Goal: Information Seeking & Learning: Learn about a topic

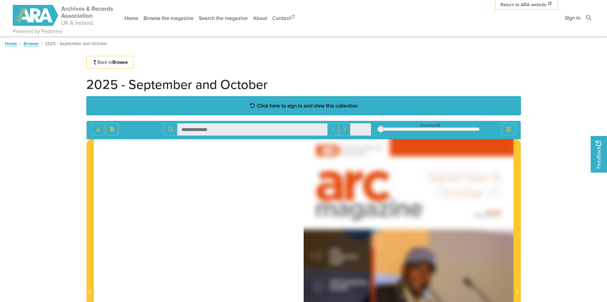
click at [278, 108] on strong "Click here to sign in and view this collection" at bounding box center [307, 105] width 101 height 7
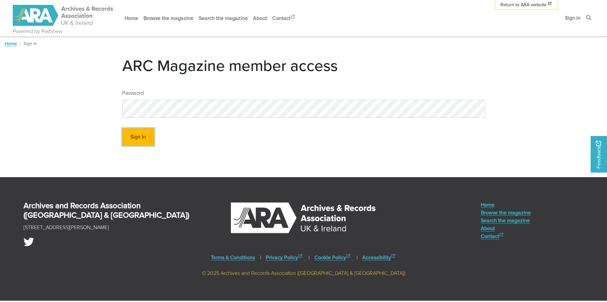
click at [138, 137] on button "Sign In" at bounding box center [138, 137] width 32 height 18
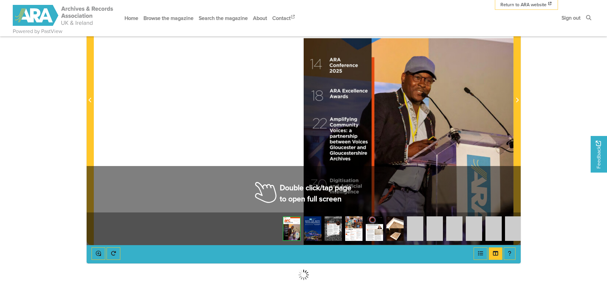
scroll to position [196, 0]
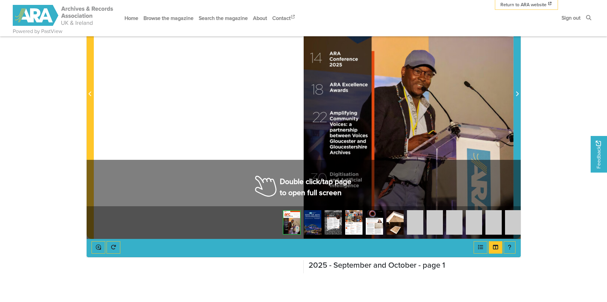
click at [518, 95] on icon "Next Page" at bounding box center [517, 94] width 3 height 5
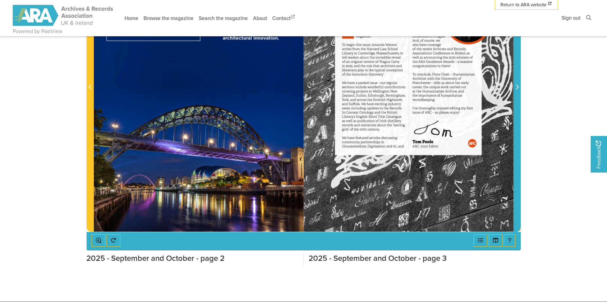
scroll to position [153, 0]
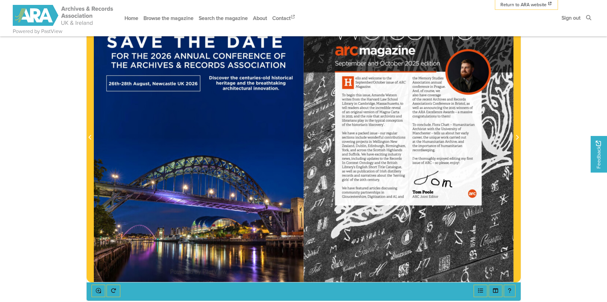
click at [512, 135] on div at bounding box center [409, 133] width 210 height 297
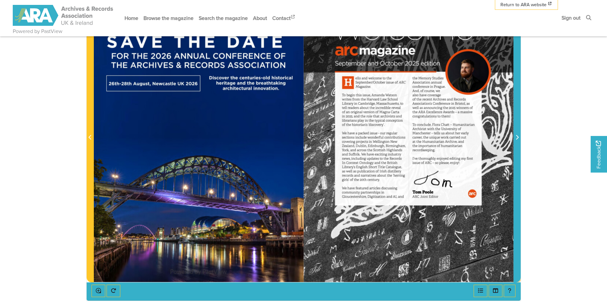
drag, startPoint x: 517, startPoint y: 136, endPoint x: 522, endPoint y: 143, distance: 9.3
click at [522, 143] on section "Loading sheet 2 of 49 2 *" at bounding box center [303, 134] width 445 height 334
click at [520, 138] on span "Next Page" at bounding box center [517, 138] width 7 height 8
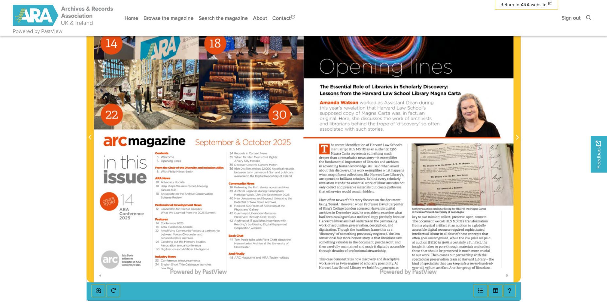
click at [530, 143] on body "Powered by PastView Menu" at bounding box center [303, 173] width 607 height 652
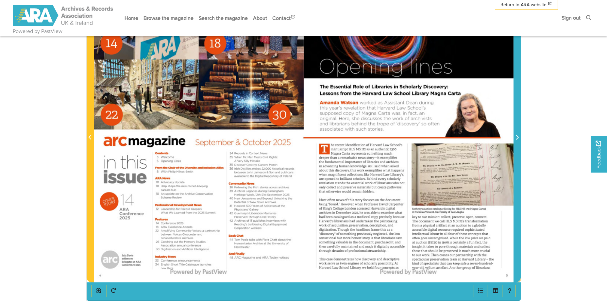
click at [516, 136] on icon "Next Page" at bounding box center [517, 137] width 3 height 5
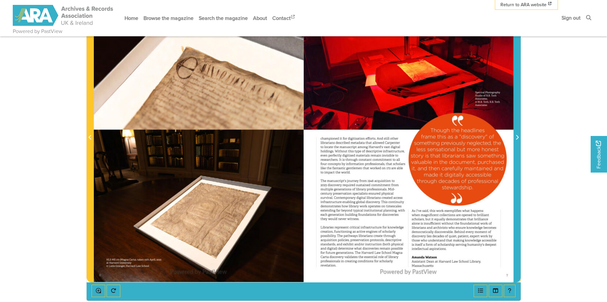
click at [515, 135] on span "Next Page" at bounding box center [517, 138] width 7 height 8
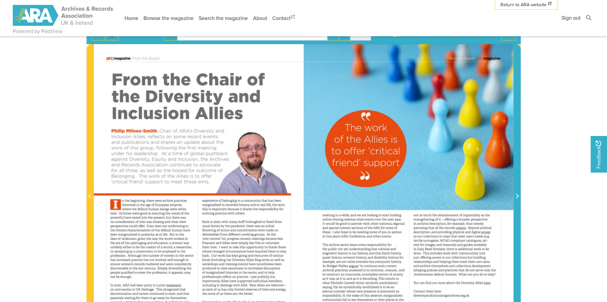
scroll to position [55, 0]
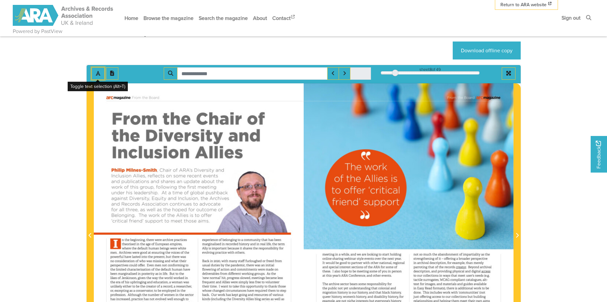
click at [93, 68] on button "Toggle text selection (Alt+T)" at bounding box center [98, 73] width 13 height 12
drag, startPoint x: 93, startPoint y: 73, endPoint x: 96, endPoint y: 77, distance: 4.2
click at [96, 77] on button "Toggle text selection (Alt+T)" at bounding box center [98, 73] width 13 height 12
click at [96, 79] on button "Toggle text selection (Alt+T)" at bounding box center [98, 73] width 13 height 12
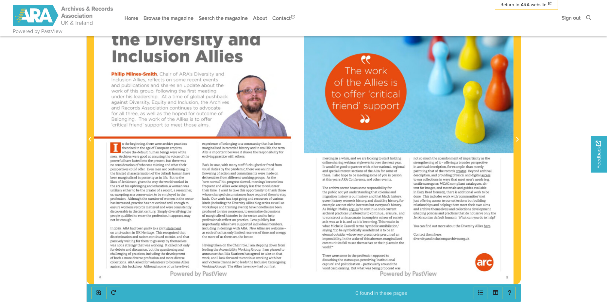
scroll to position [153, 0]
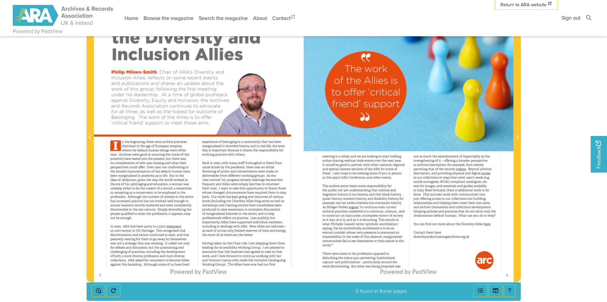
click at [134, 165] on div at bounding box center [199, 133] width 210 height 297
drag, startPoint x: 123, startPoint y: 172, endPoint x: 160, endPoint y: 171, distance: 37.3
click at [160, 171] on div at bounding box center [199, 133] width 210 height 297
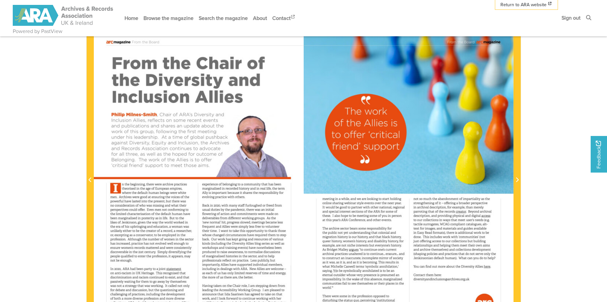
scroll to position [196, 0]
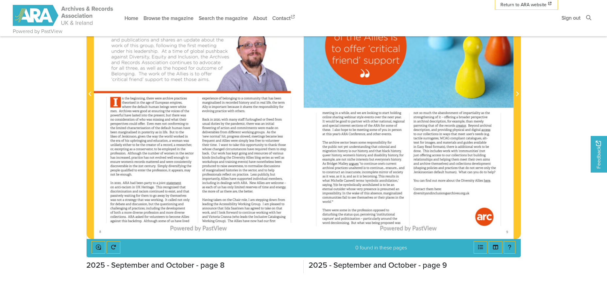
drag, startPoint x: 143, startPoint y: 159, endPoint x: 139, endPoint y: 156, distance: 5.0
click at [139, 156] on div "n the beginning , there were archive practices theorised in the age of European…" at bounding box center [151, 136] width 83 height 79
drag, startPoint x: 139, startPoint y: 156, endPoint x: 144, endPoint y: 170, distance: 15.1
click at [144, 170] on span "enter" at bounding box center [141, 170] width 7 height 5
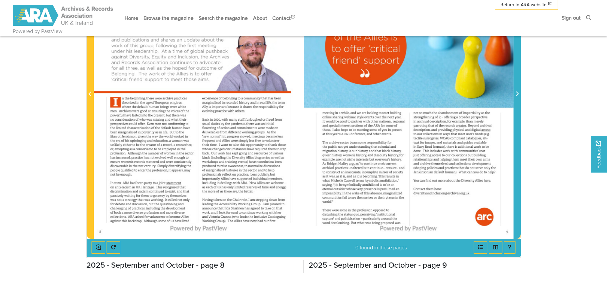
click at [517, 91] on span "Next Page" at bounding box center [517, 94] width 7 height 8
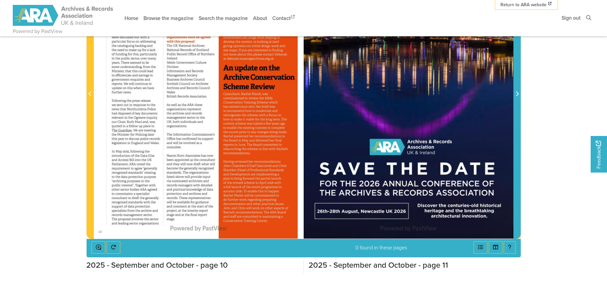
click at [517, 94] on icon "Next Page" at bounding box center [517, 93] width 3 height 5
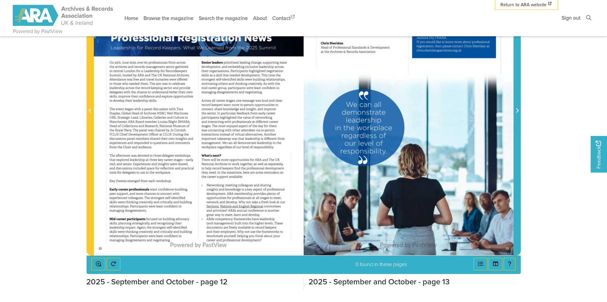
scroll to position [164, 0]
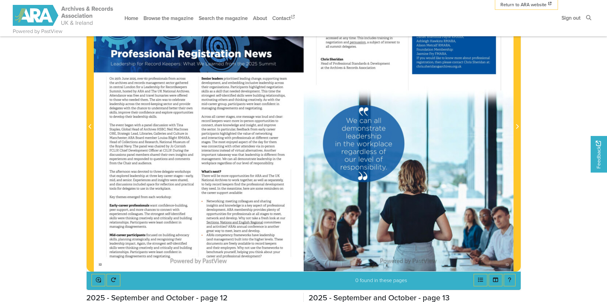
click at [522, 127] on section "Loading sheet 12 of 49 12 **" at bounding box center [303, 123] width 445 height 334
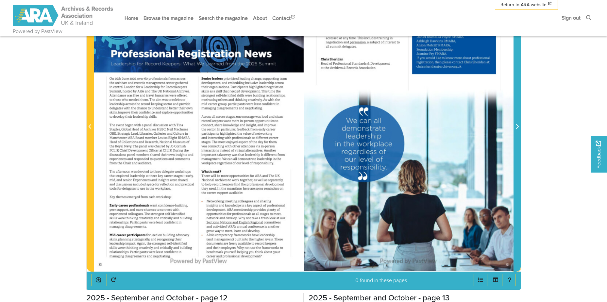
click at [518, 129] on icon "Next Page" at bounding box center [517, 126] width 3 height 5
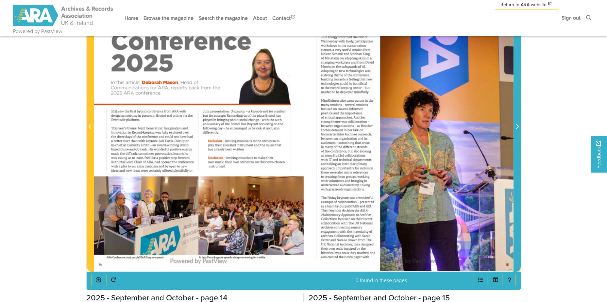
click at [518, 129] on icon "Next Page" at bounding box center [517, 126] width 3 height 5
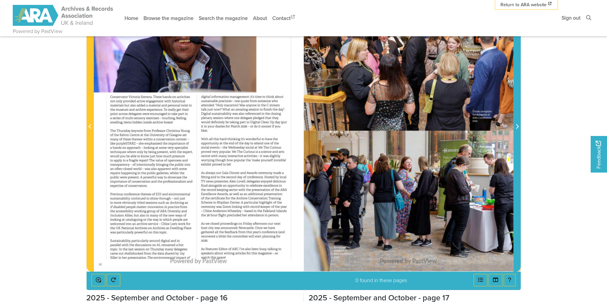
scroll to position [98, 0]
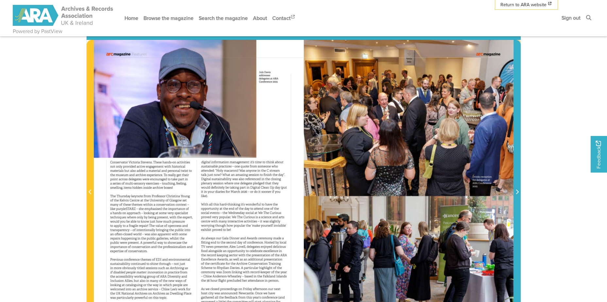
click at [516, 191] on icon "Next Page" at bounding box center [517, 191] width 3 height 5
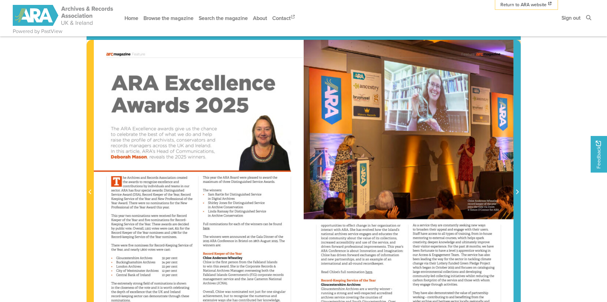
click at [518, 184] on span "Next Page" at bounding box center [517, 188] width 7 height 296
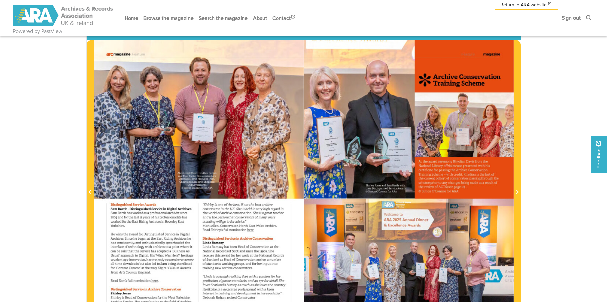
click at [521, 186] on section "Loading sheet 20 of 49 20 **" at bounding box center [303, 188] width 445 height 334
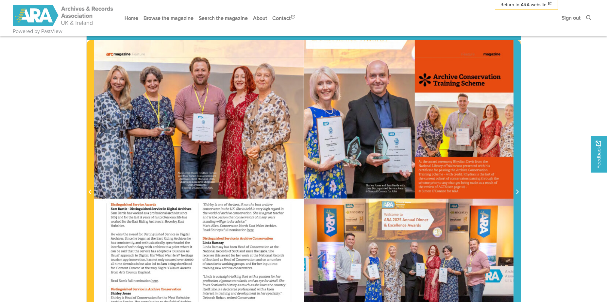
click at [517, 189] on span "Next Page" at bounding box center [517, 192] width 7 height 8
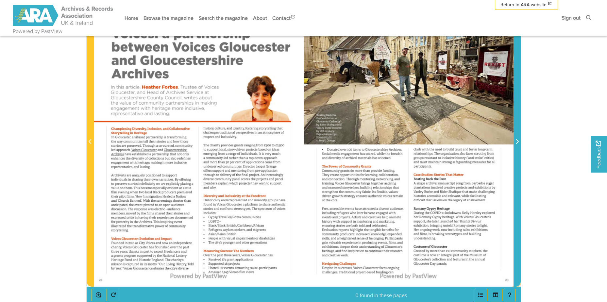
scroll to position [164, 0]
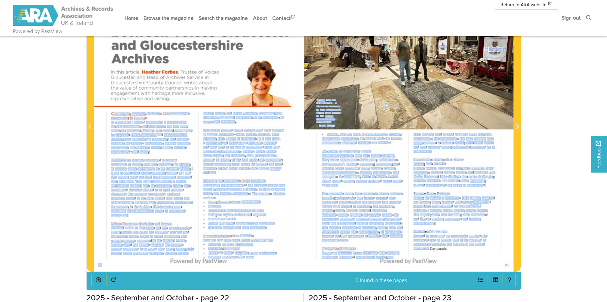
drag, startPoint x: 113, startPoint y: 114, endPoint x: 429, endPoint y: 252, distance: 344.4
click at [429, 252] on div "arcmagazine Feature Amplifying Community Voices : a partnership between Voices …" at bounding box center [304, 122] width 420 height 297
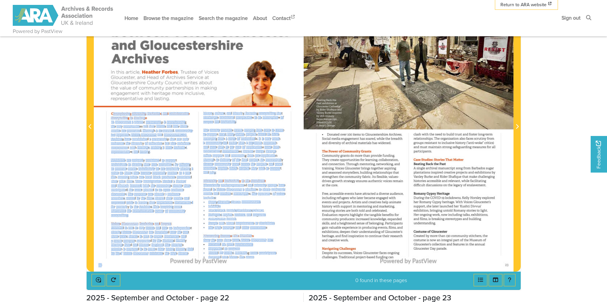
copy div "loremipsum Dolorsita , Consectet , adi Elitseddoeius Temporincidi ut Laboreet D…"
